Goal: Navigation & Orientation: Find specific page/section

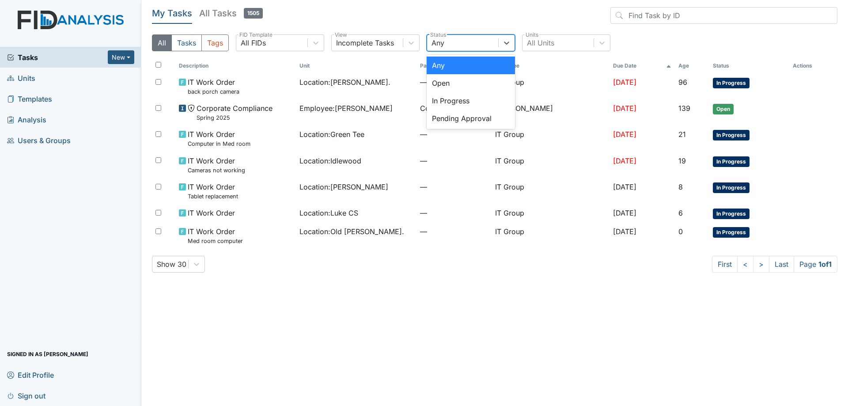
click at [462, 41] on div "Any" at bounding box center [462, 43] width 71 height 16
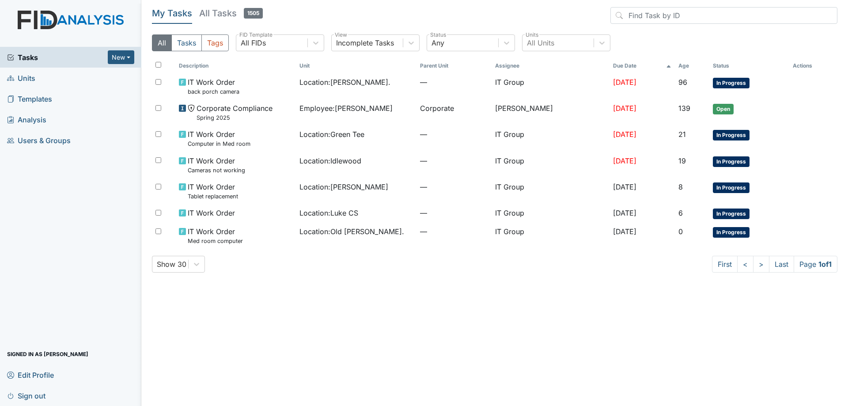
click at [227, 23] on link "All Tasks 1505" at bounding box center [231, 15] width 64 height 17
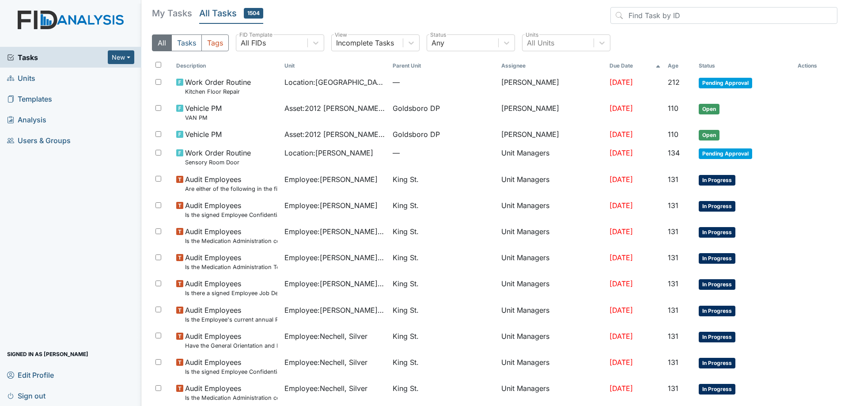
click at [227, 16] on h5 "All Tasks 1504" at bounding box center [231, 13] width 64 height 12
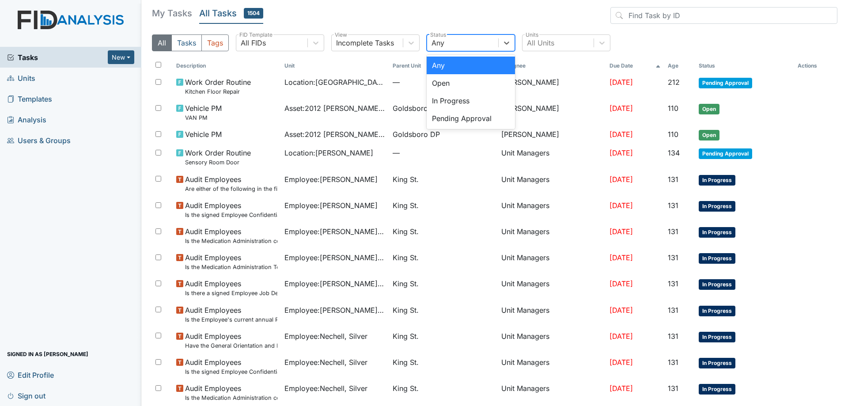
click at [476, 37] on div "Any" at bounding box center [462, 43] width 71 height 16
click at [456, 112] on div "Pending Approval" at bounding box center [471, 119] width 88 height 18
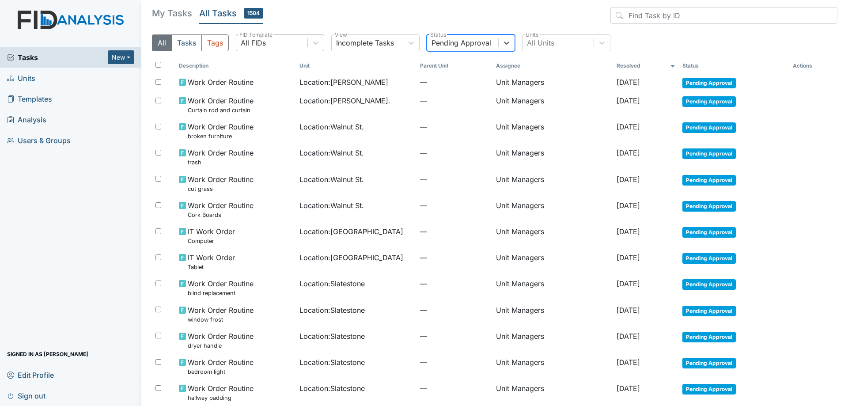
click at [298, 44] on div "All FIDs" at bounding box center [271, 43] width 71 height 16
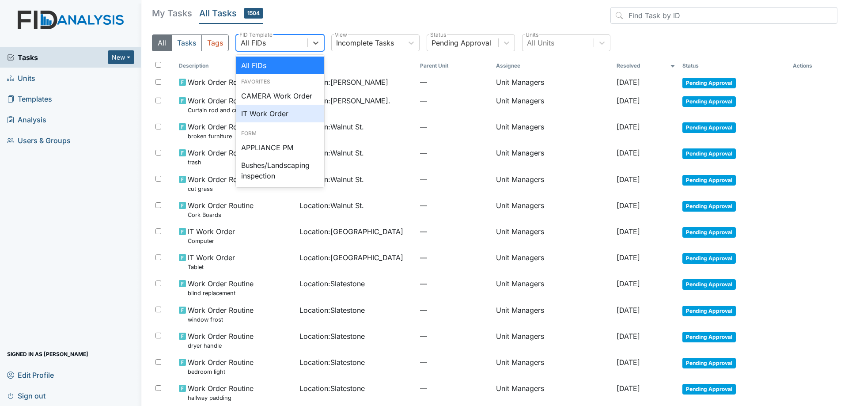
click at [266, 112] on div "IT Work Order" at bounding box center [280, 114] width 88 height 18
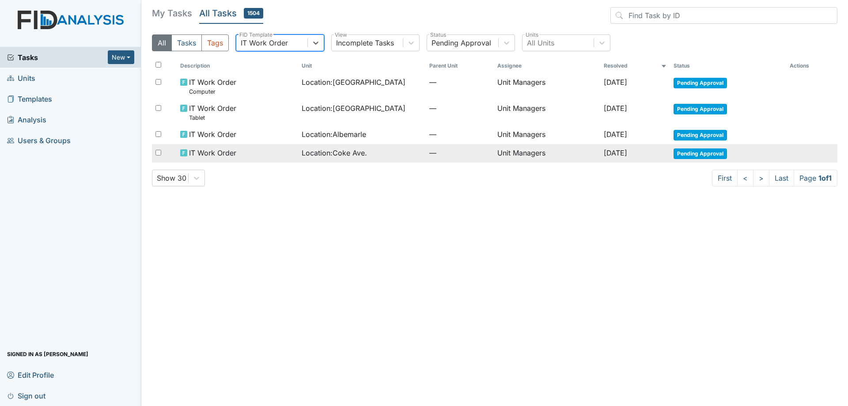
click at [335, 159] on td "Location : [GEOGRAPHIC_DATA]." at bounding box center [362, 153] width 128 height 19
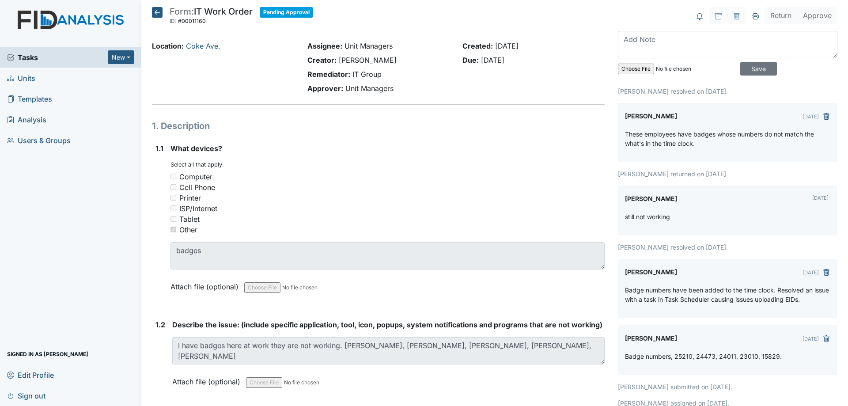
click at [154, 9] on icon at bounding box center [157, 12] width 11 height 11
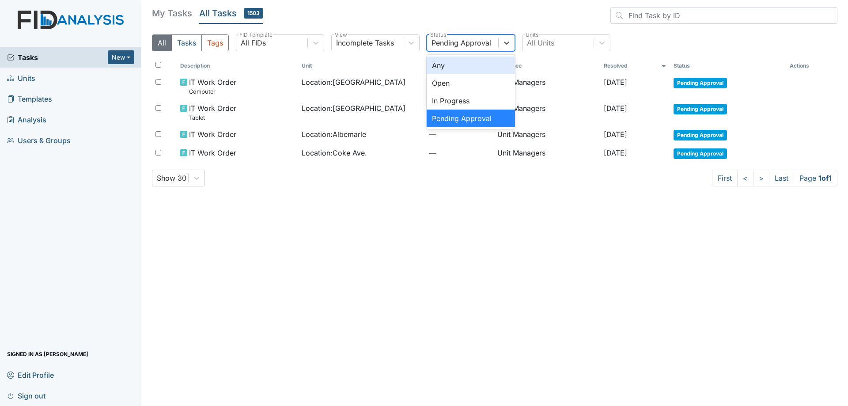
click at [448, 37] on div "Pending Approval" at bounding box center [462, 43] width 71 height 16
click at [448, 64] on div "Any" at bounding box center [471, 66] width 88 height 18
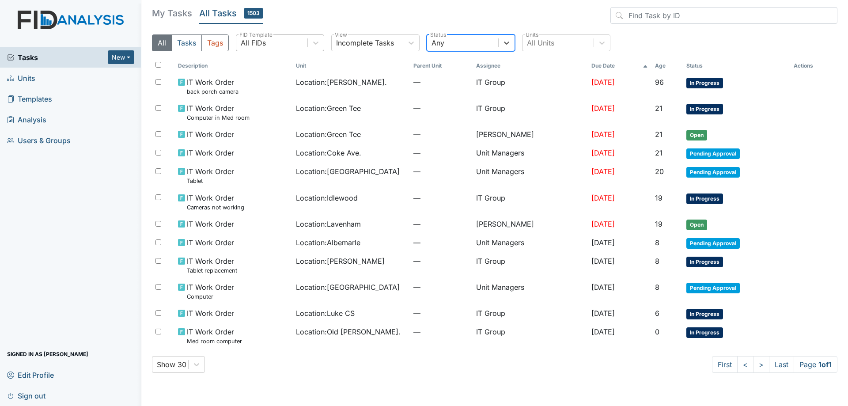
click at [265, 42] on div "All FIDs" at bounding box center [253, 43] width 25 height 11
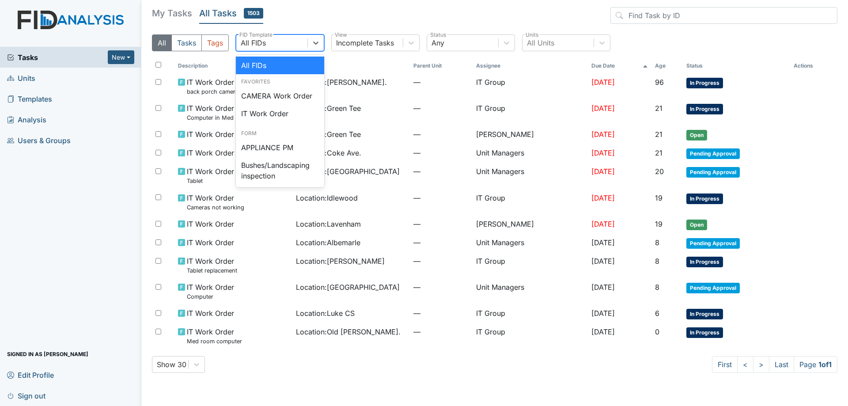
click at [263, 63] on div "All FIDs" at bounding box center [280, 66] width 88 height 18
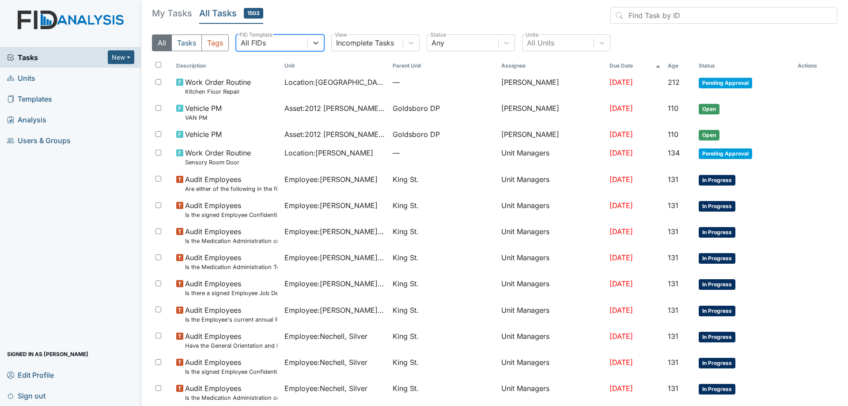
click at [170, 9] on h5 "My Tasks" at bounding box center [172, 13] width 40 height 12
